Goal: Task Accomplishment & Management: Use online tool/utility

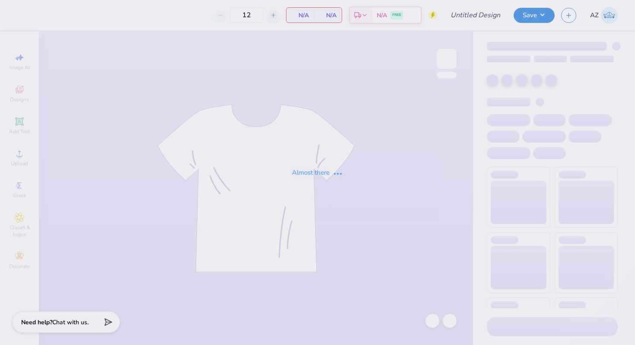
type input "jersey parents shirt"
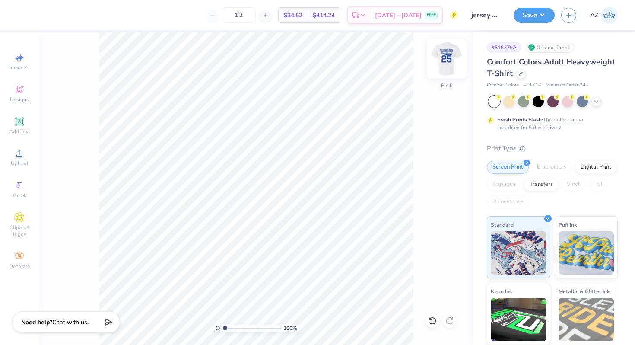
click at [450, 57] on img at bounding box center [446, 58] width 35 height 35
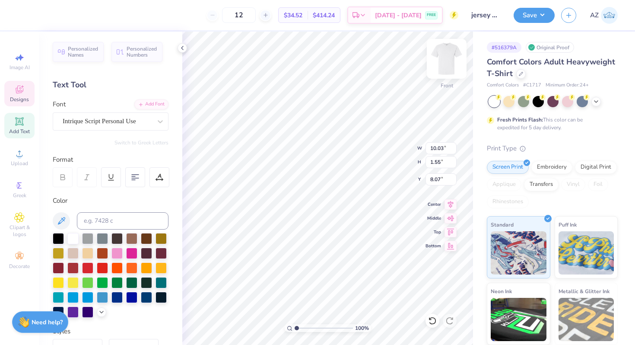
click at [449, 56] on img at bounding box center [446, 58] width 35 height 35
click at [10, 126] on div "Add Text" at bounding box center [19, 125] width 30 height 25
click at [142, 117] on div "Super Dream" at bounding box center [107, 120] width 91 height 13
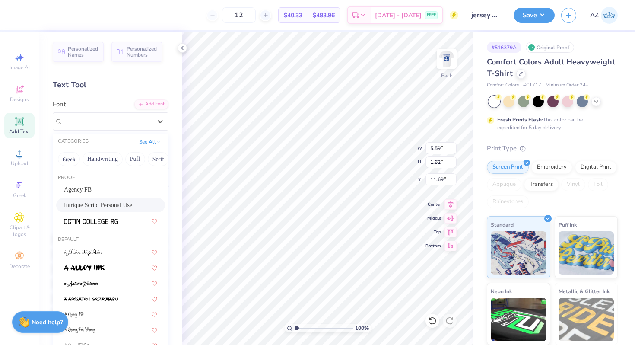
click at [96, 207] on span "Intrique Script Personal Use" at bounding box center [98, 204] width 68 height 9
type input "5.49"
type input "1.85"
type input "11.57"
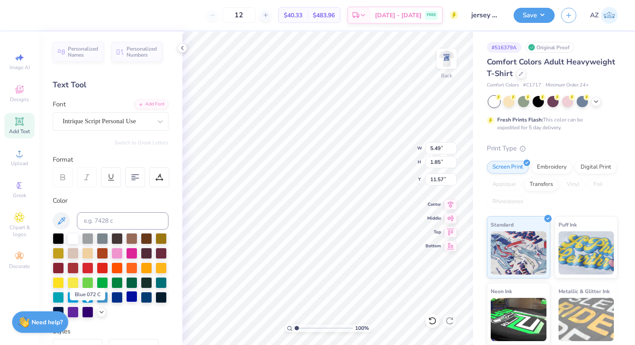
click at [126, 302] on div at bounding box center [131, 296] width 11 height 11
type textarea "Tri Delta"
click at [445, 70] on img at bounding box center [446, 58] width 35 height 35
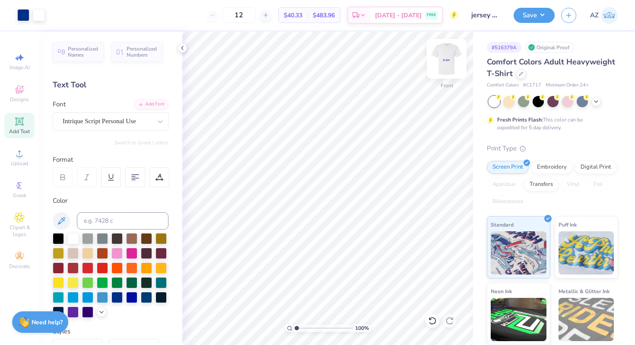
click at [451, 51] on img at bounding box center [446, 58] width 35 height 35
click at [111, 302] on div at bounding box center [116, 296] width 11 height 11
type input "3.00"
click at [448, 57] on img at bounding box center [446, 58] width 35 height 35
type input "11.38"
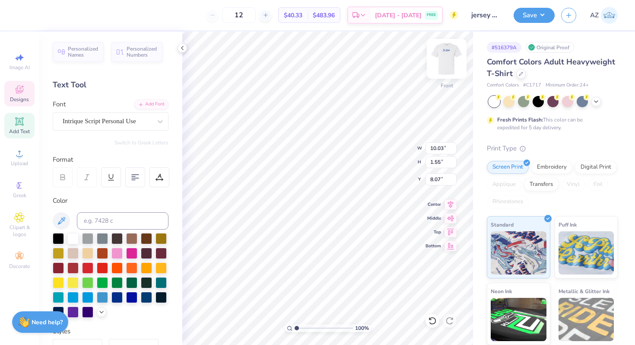
type input "3.03"
type input "5.04"
click at [446, 56] on img at bounding box center [446, 58] width 35 height 35
click at [101, 124] on div "Intrique Script Personal Use" at bounding box center [107, 120] width 91 height 13
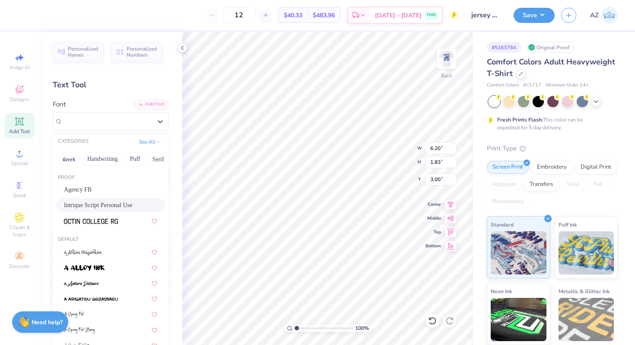
scroll to position [7, 2]
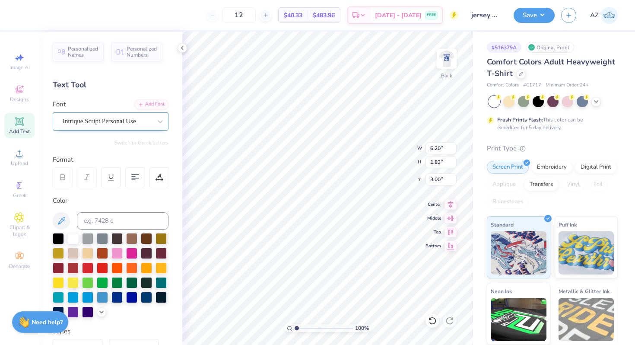
click at [115, 120] on div "Intrique Script Personal Use" at bounding box center [107, 120] width 91 height 13
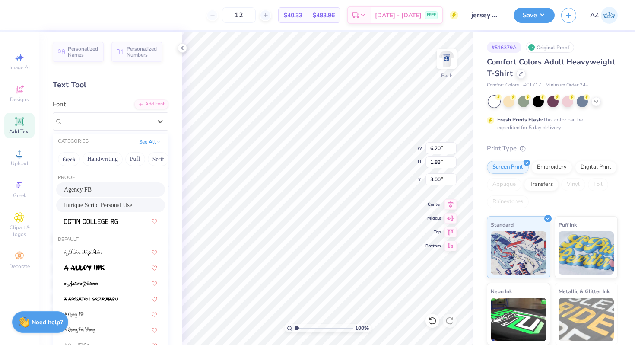
click at [103, 192] on div "Agency FB" at bounding box center [110, 189] width 93 height 9
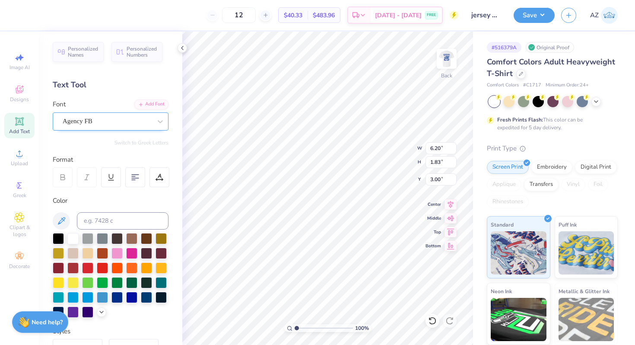
click at [140, 117] on div "Agency FB" at bounding box center [107, 120] width 91 height 13
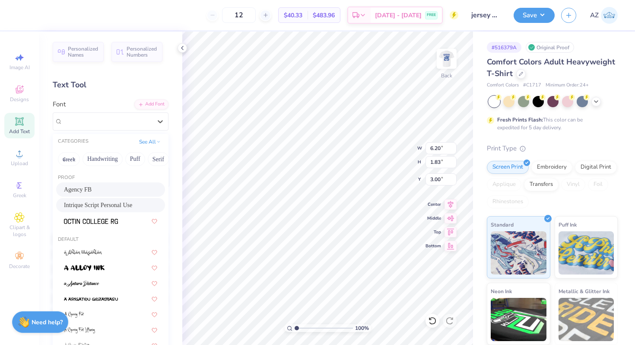
click at [108, 206] on span "Intrique Script Personal Use" at bounding box center [98, 204] width 68 height 9
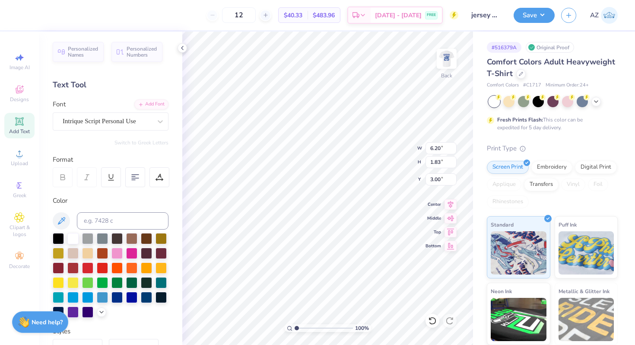
scroll to position [7, 2]
type textarea "TRI DELTA"
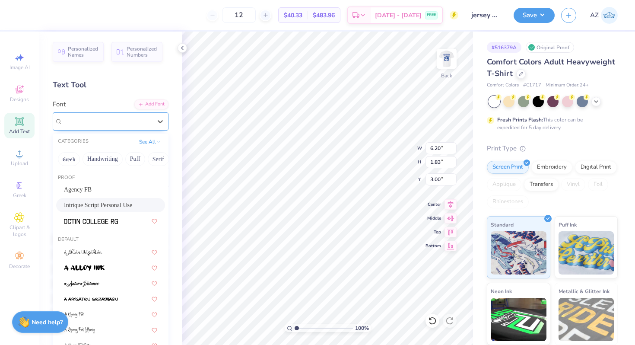
click at [137, 123] on div "Intrique Script Personal Use" at bounding box center [107, 120] width 91 height 13
click at [82, 189] on span "Agency FB" at bounding box center [78, 189] width 28 height 9
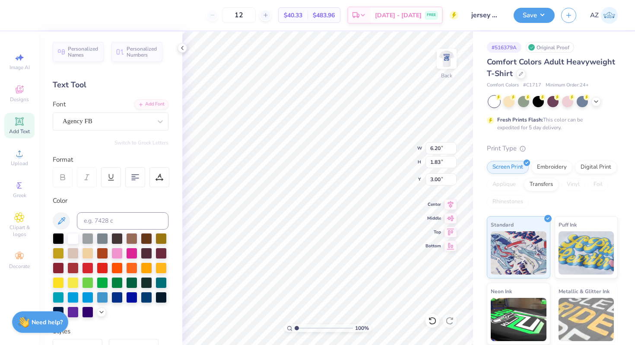
scroll to position [7, 3]
click at [429, 325] on div at bounding box center [432, 321] width 14 height 14
click at [430, 325] on div at bounding box center [432, 321] width 14 height 14
type input "5.15"
type input "1.52"
